Goal: Information Seeking & Learning: Learn about a topic

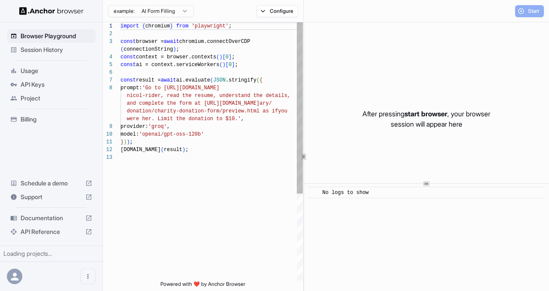
scroll to position [54, 0]
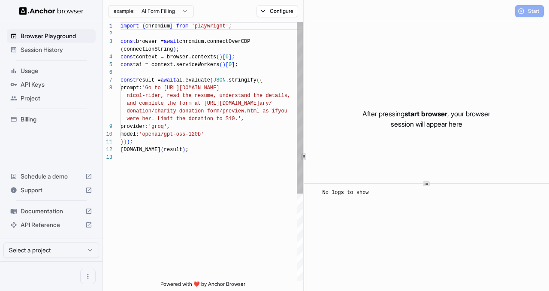
scroll to position [54, 0]
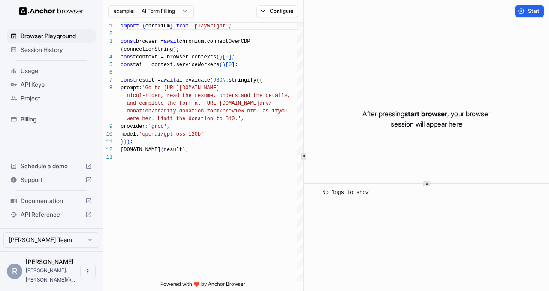
scroll to position [54, 0]
click at [530, 8] on span "Start" at bounding box center [534, 11] width 12 height 7
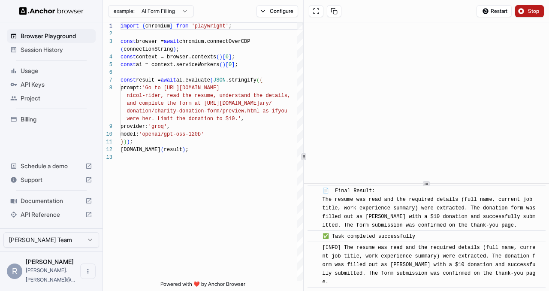
scroll to position [679, 0]
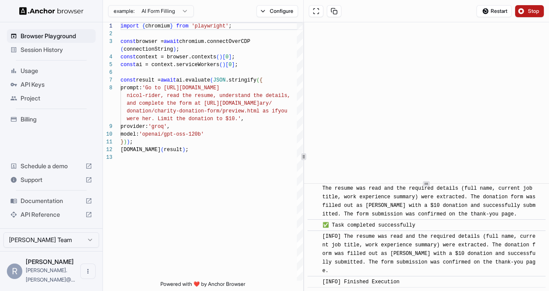
click at [41, 84] on span "API Keys" at bounding box center [57, 84] width 72 height 9
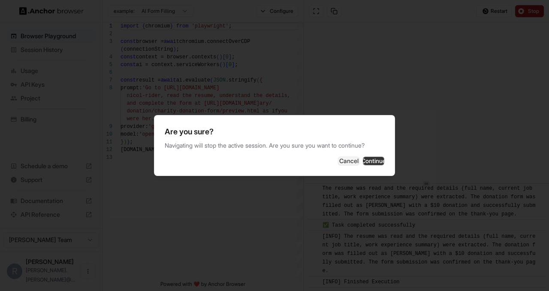
click at [372, 157] on button "Continue" at bounding box center [373, 161] width 21 height 9
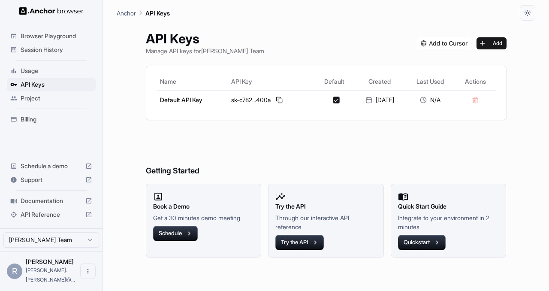
click at [177, 145] on h6 "Getting Started" at bounding box center [326, 153] width 361 height 47
click at [31, 219] on span "API Reference" at bounding box center [51, 214] width 61 height 9
